Goal: Information Seeking & Learning: Learn about a topic

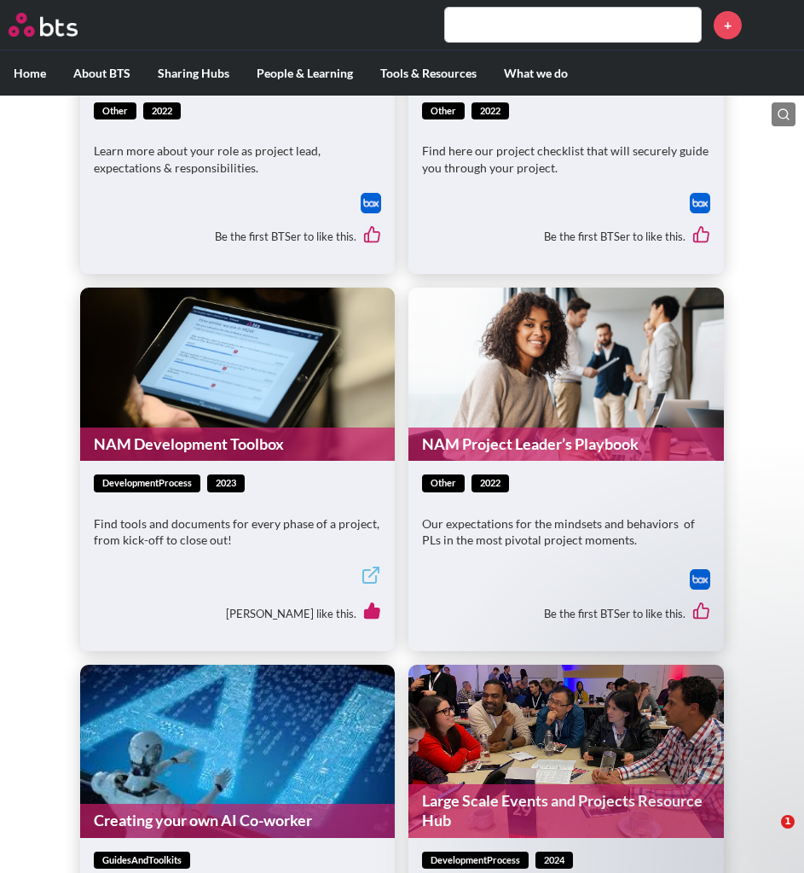
scroll to position [706, 0]
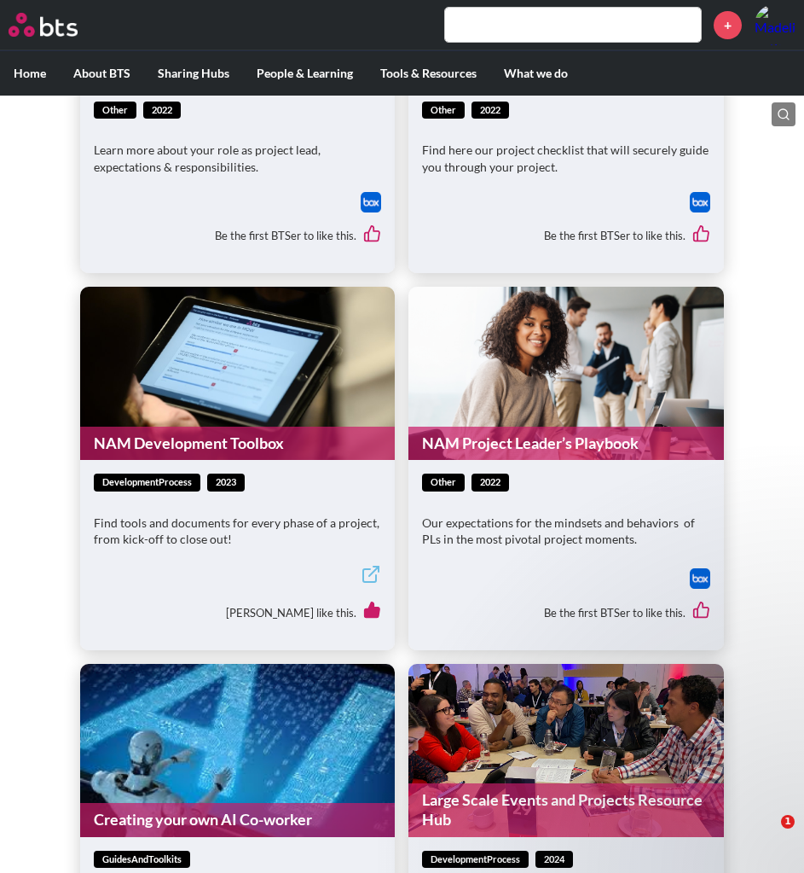
click at [281, 437] on link "NAM Development Toolbox" at bounding box center [237, 442] width 315 height 33
click at [548, 445] on link "NAM Project Leader’s Playbook" at bounding box center [566, 442] width 315 height 33
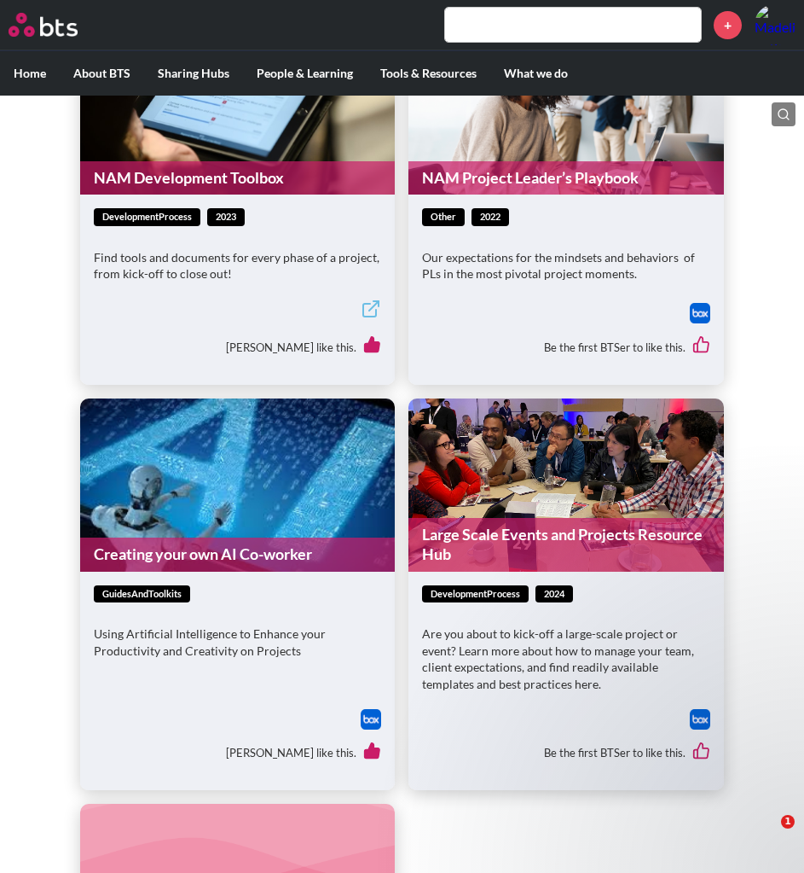
scroll to position [974, 0]
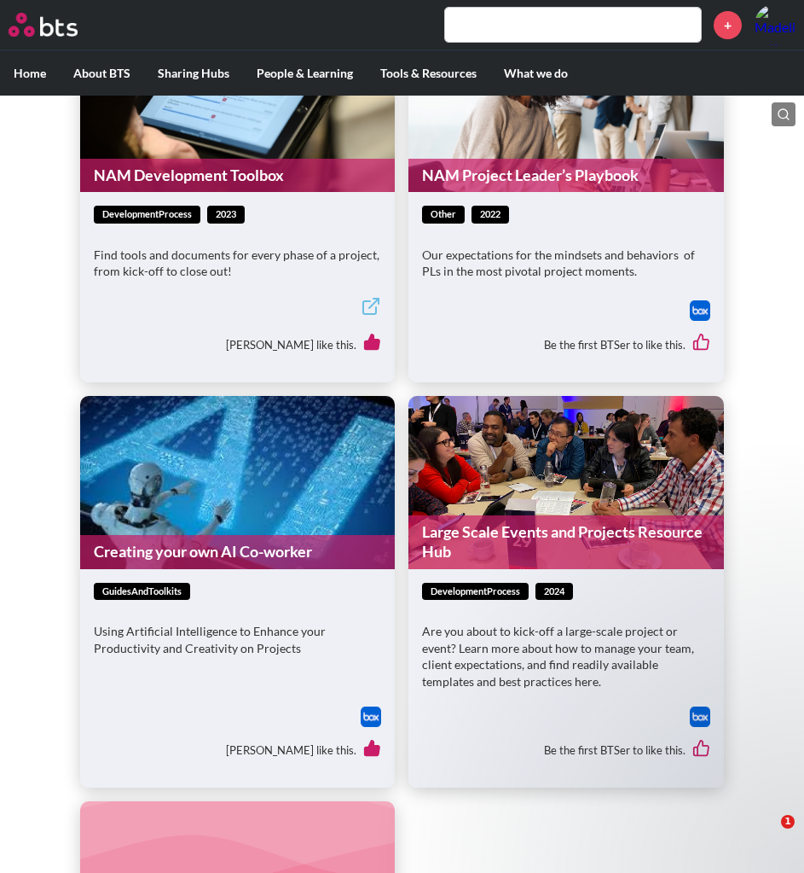
click at [210, 555] on link "Creating your own AI Co-worker" at bounding box center [237, 551] width 315 height 33
click at [549, 172] on link "NAM Project Leader’s Playbook" at bounding box center [566, 175] width 315 height 33
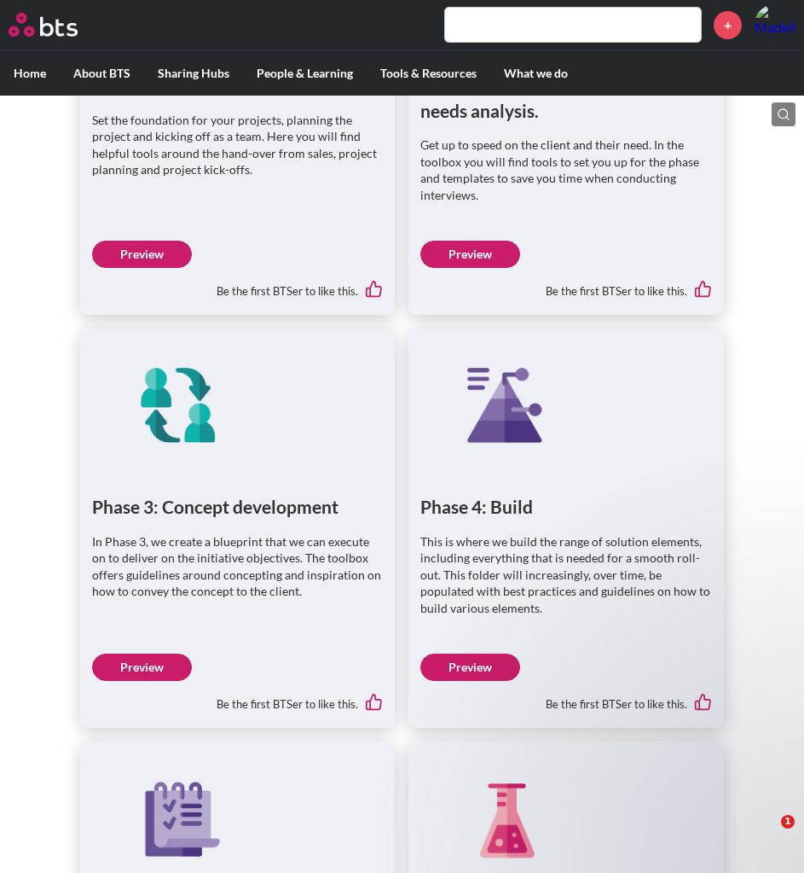
scroll to position [1056, 0]
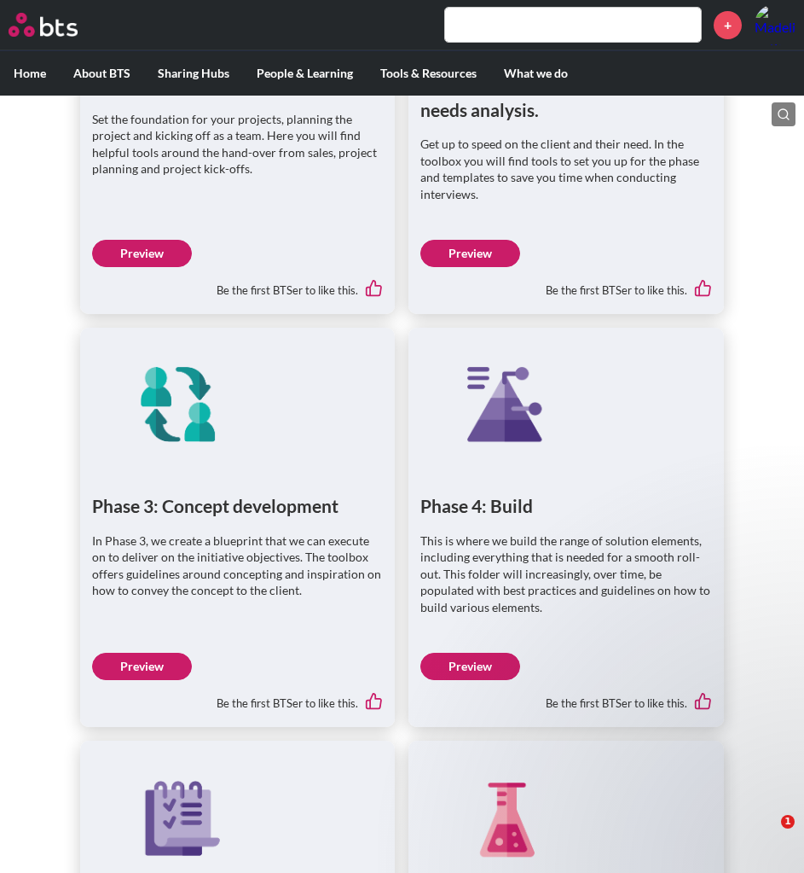
click at [159, 656] on link "Preview" at bounding box center [142, 665] width 100 height 27
